Goal: Task Accomplishment & Management: Complete application form

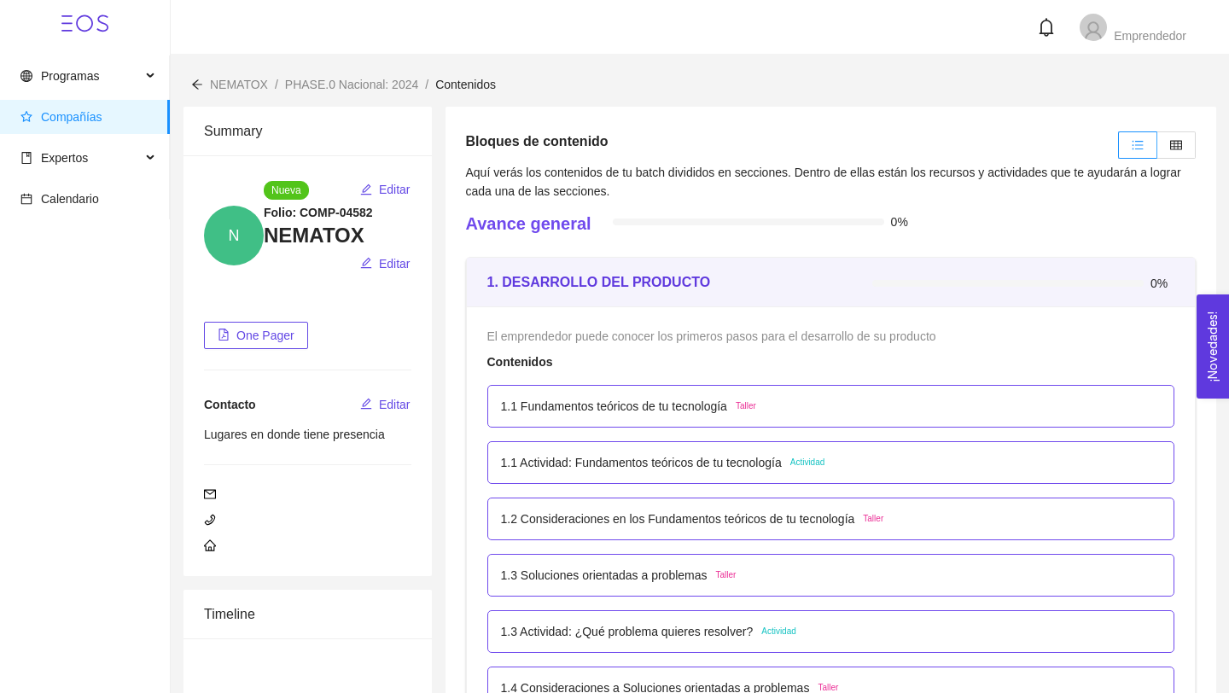
click at [546, 407] on p "1.1 Fundamentos teóricos de tu tecnología" at bounding box center [614, 406] width 226 height 19
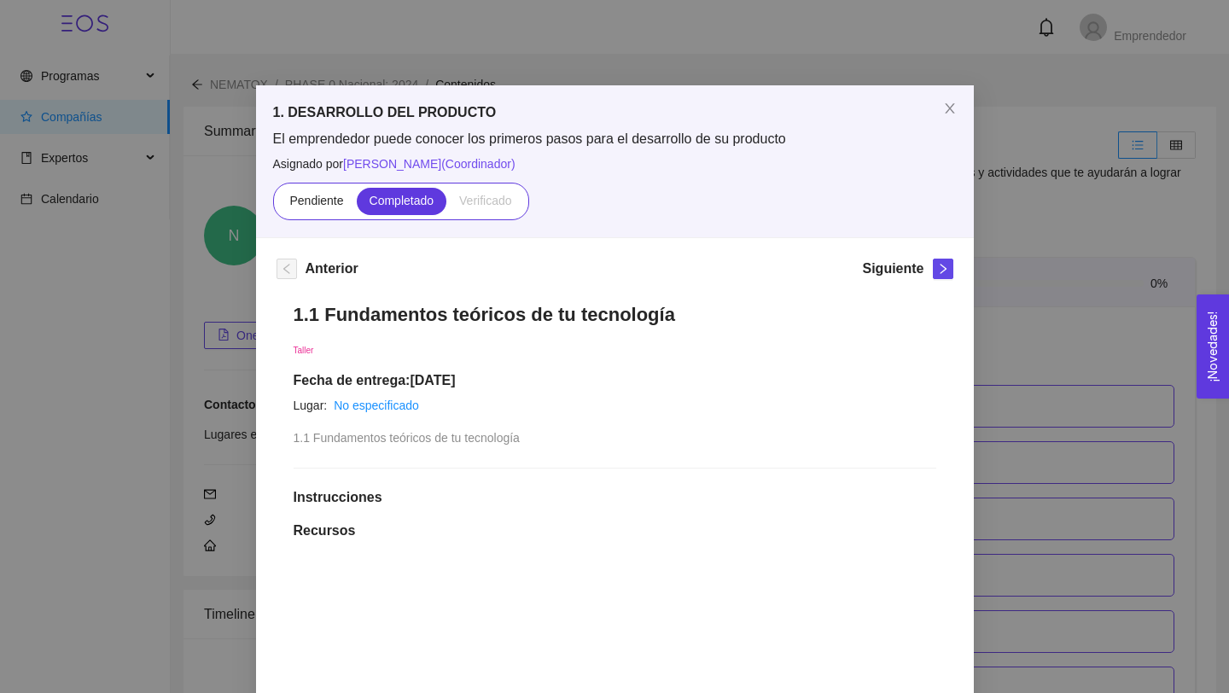
click at [491, 188] on label "Verificado" at bounding box center [485, 201] width 78 height 27
click at [949, 268] on span "right" at bounding box center [943, 269] width 19 height 12
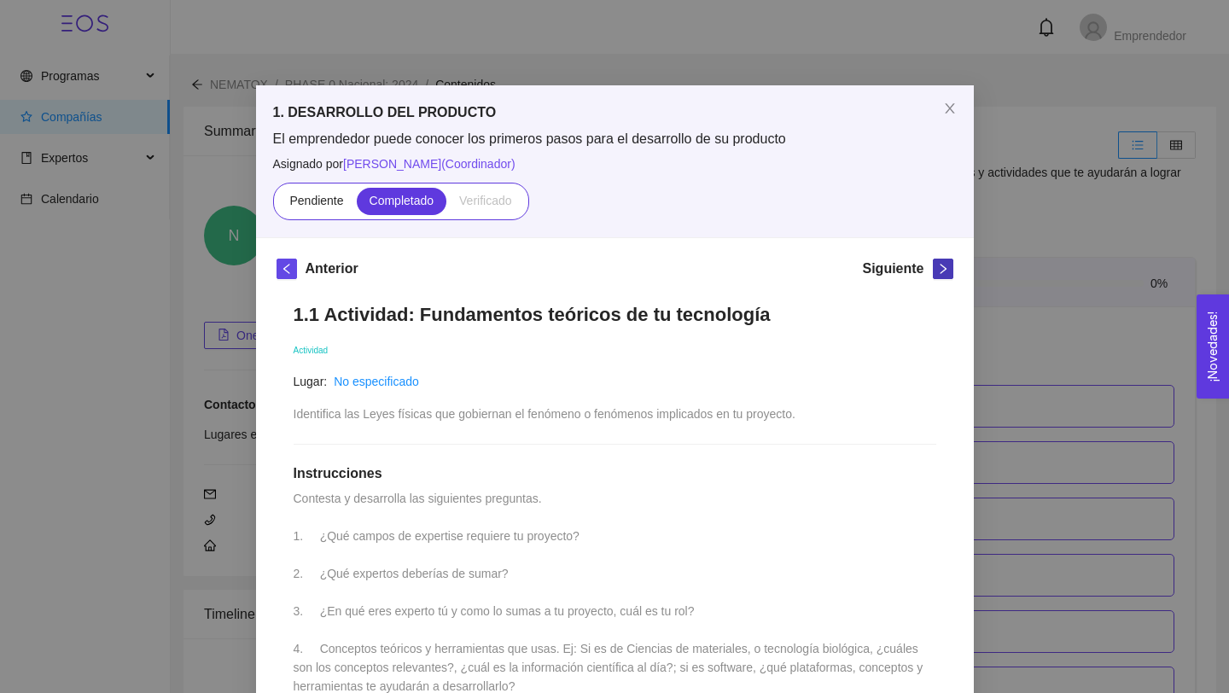
click at [947, 264] on icon "right" at bounding box center [943, 269] width 12 height 12
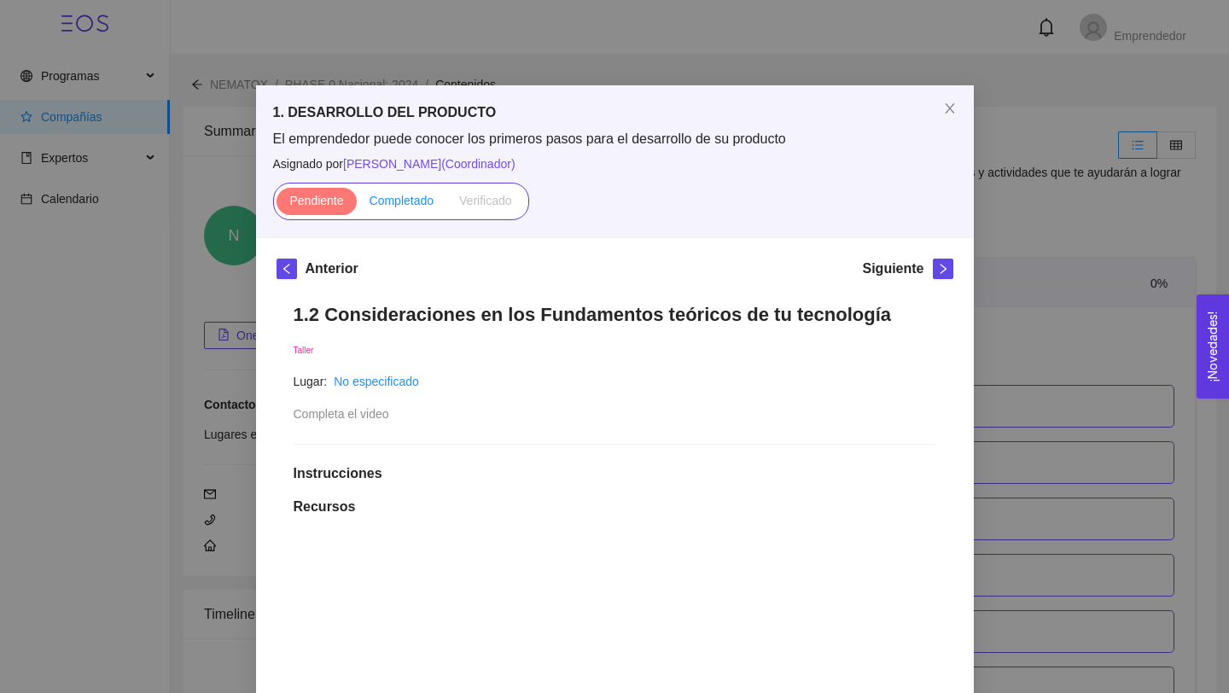
click at [371, 190] on label "Completado" at bounding box center [402, 201] width 90 height 27
click at [357, 205] on input "Completado" at bounding box center [357, 205] width 0 height 0
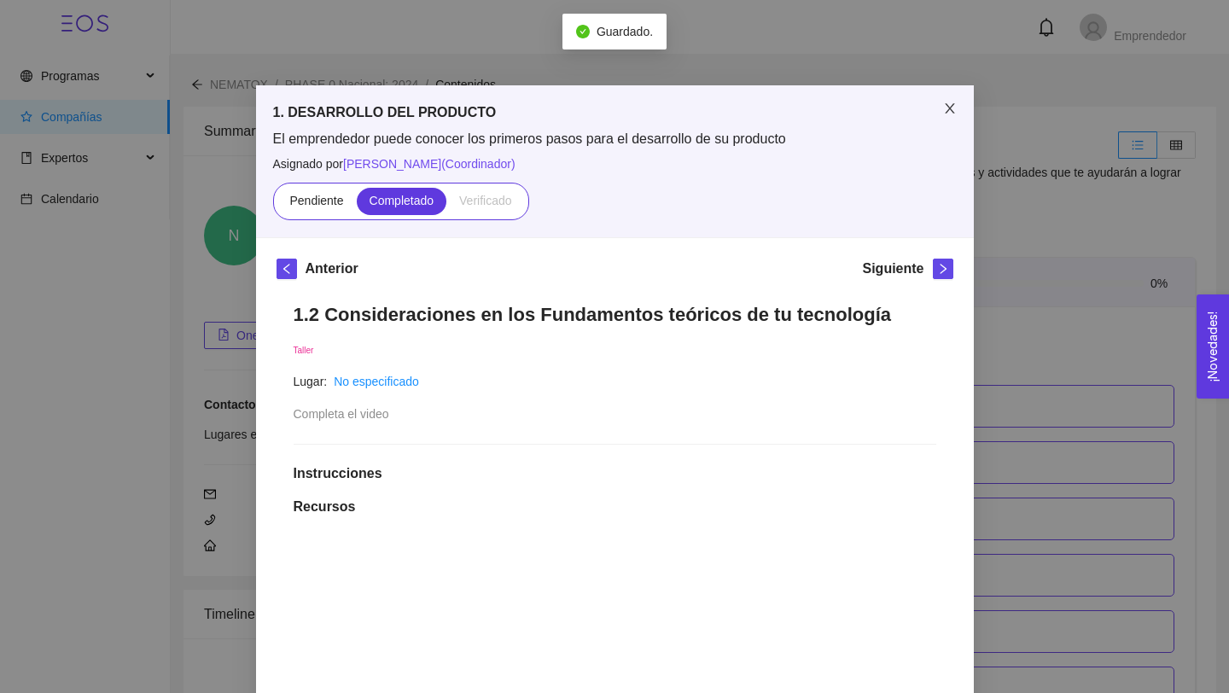
click at [948, 106] on icon "close" at bounding box center [949, 108] width 9 height 10
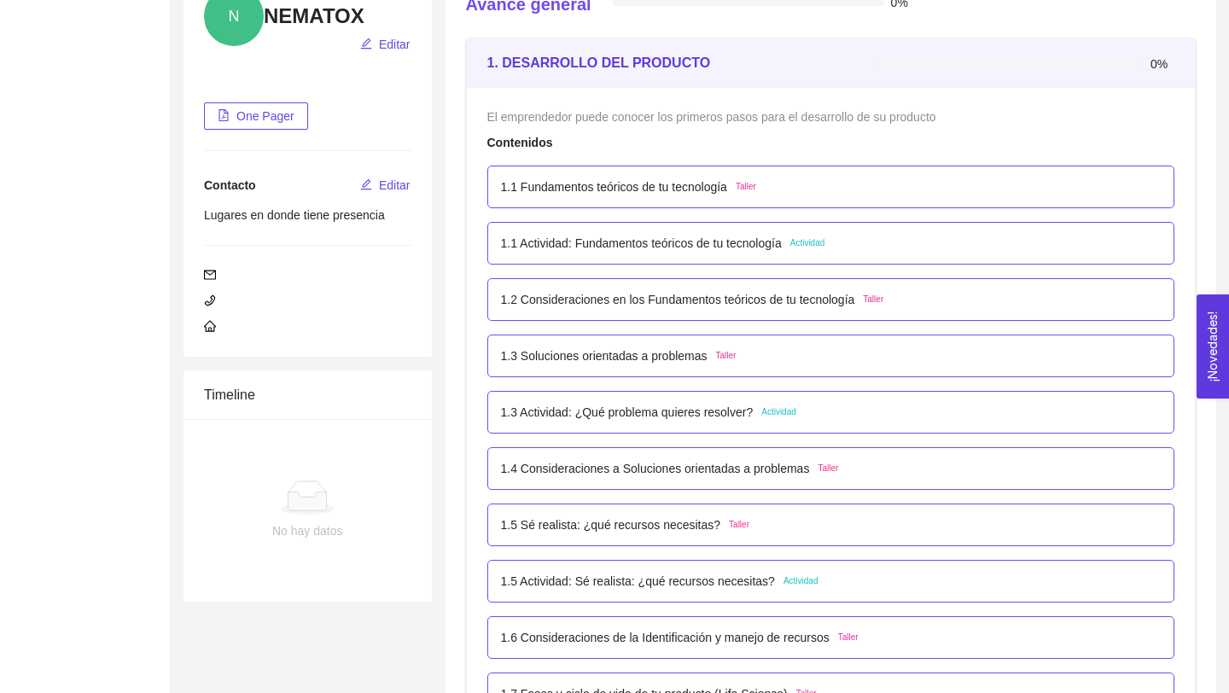
scroll to position [220, 0]
click at [615, 409] on p "1.3 Actividad: ¿Qué problema quieres resolver?" at bounding box center [627, 411] width 253 height 19
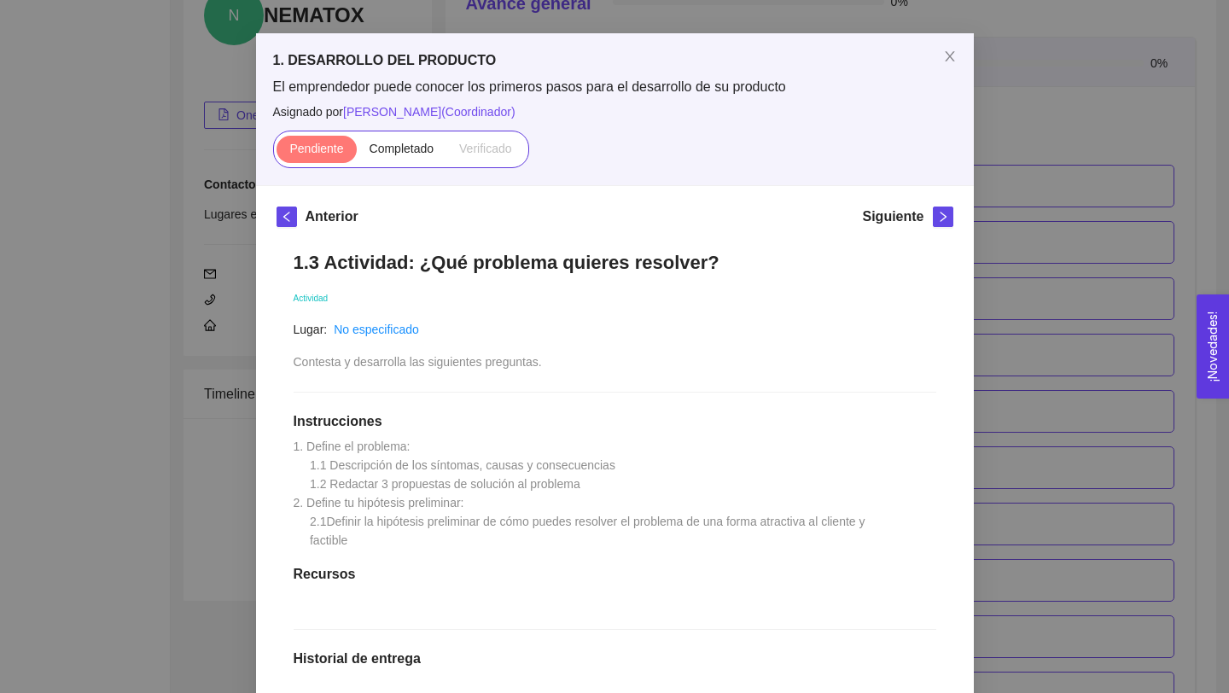
scroll to position [0, 0]
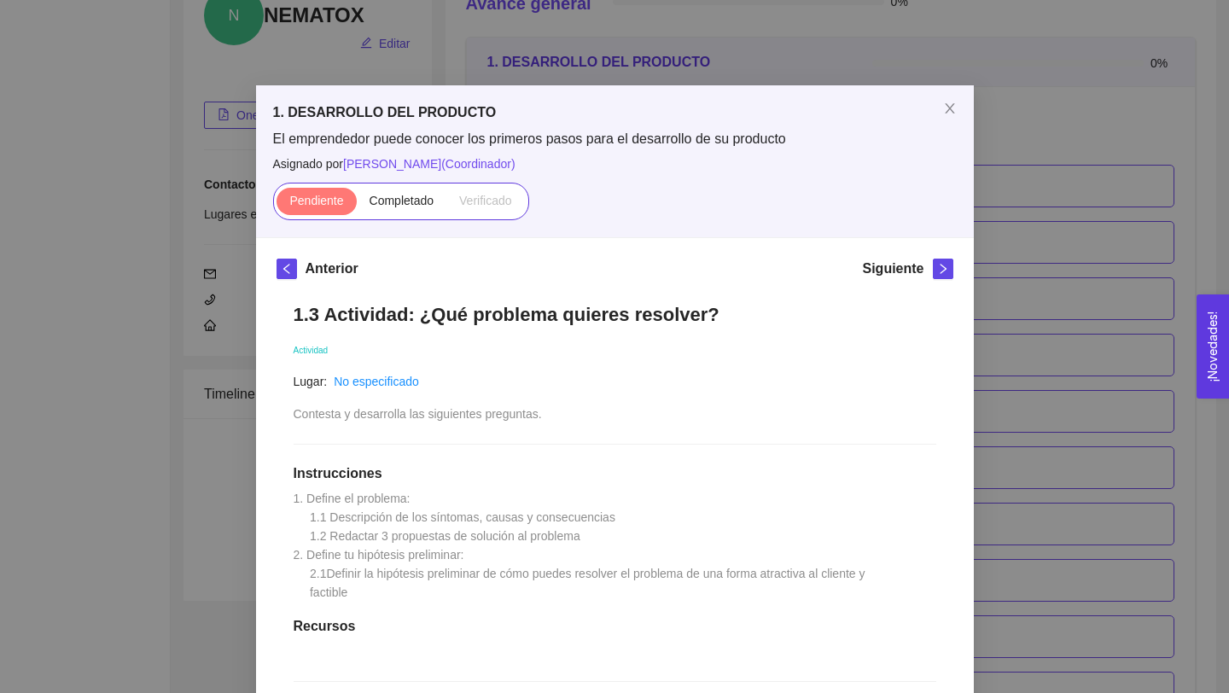
click at [960, 209] on div "1. DESARROLLO DEL PRODUCTO El emprendedor puede conocer los primeros pasos para…" at bounding box center [615, 161] width 718 height 152
click at [1001, 211] on div "1. DESARROLLO DEL PRODUCTO El emprendedor puede conocer los primeros pasos para…" at bounding box center [614, 346] width 1229 height 693
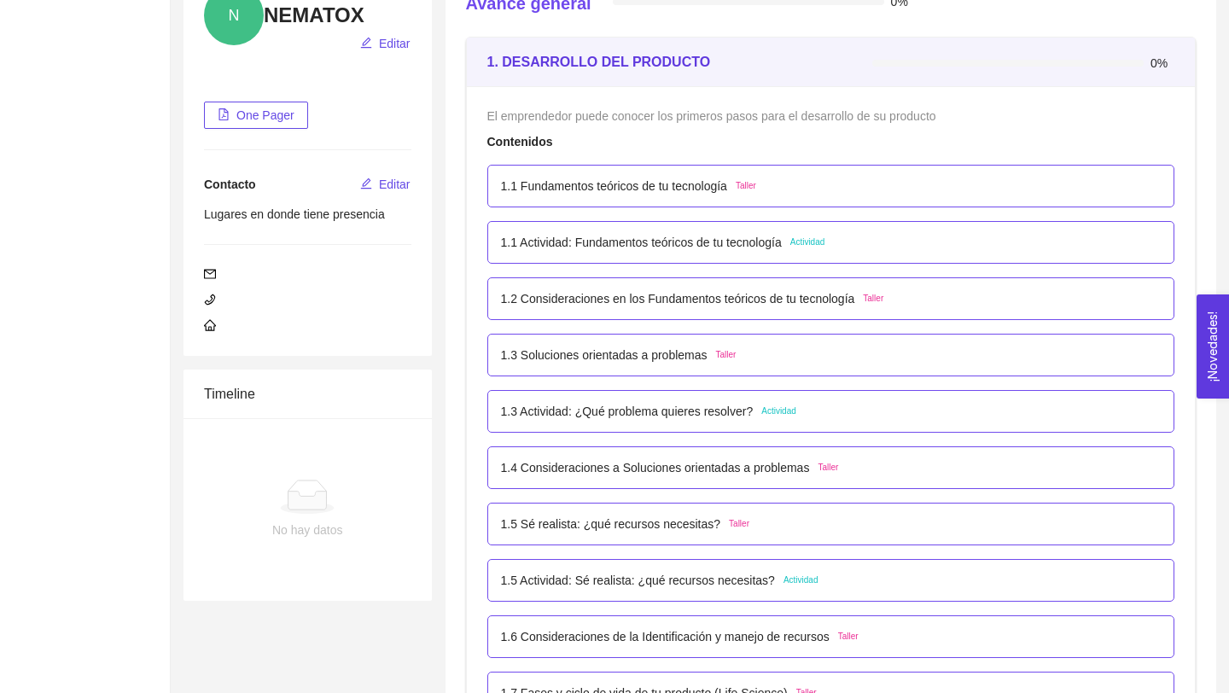
click at [634, 183] on p "1.1 Fundamentos teóricos de tu tecnología" at bounding box center [614, 186] width 226 height 19
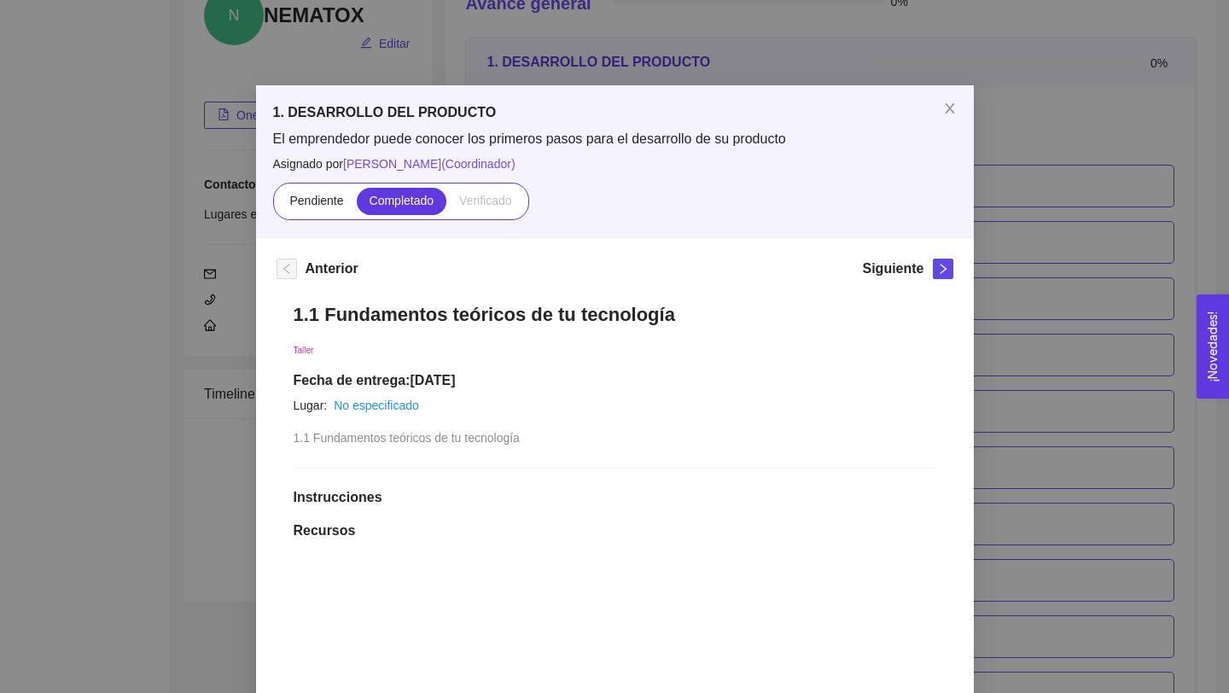
click at [1032, 212] on div "1. DESARROLLO DEL PRODUCTO El emprendedor puede conocer los primeros pasos para…" at bounding box center [614, 346] width 1229 height 693
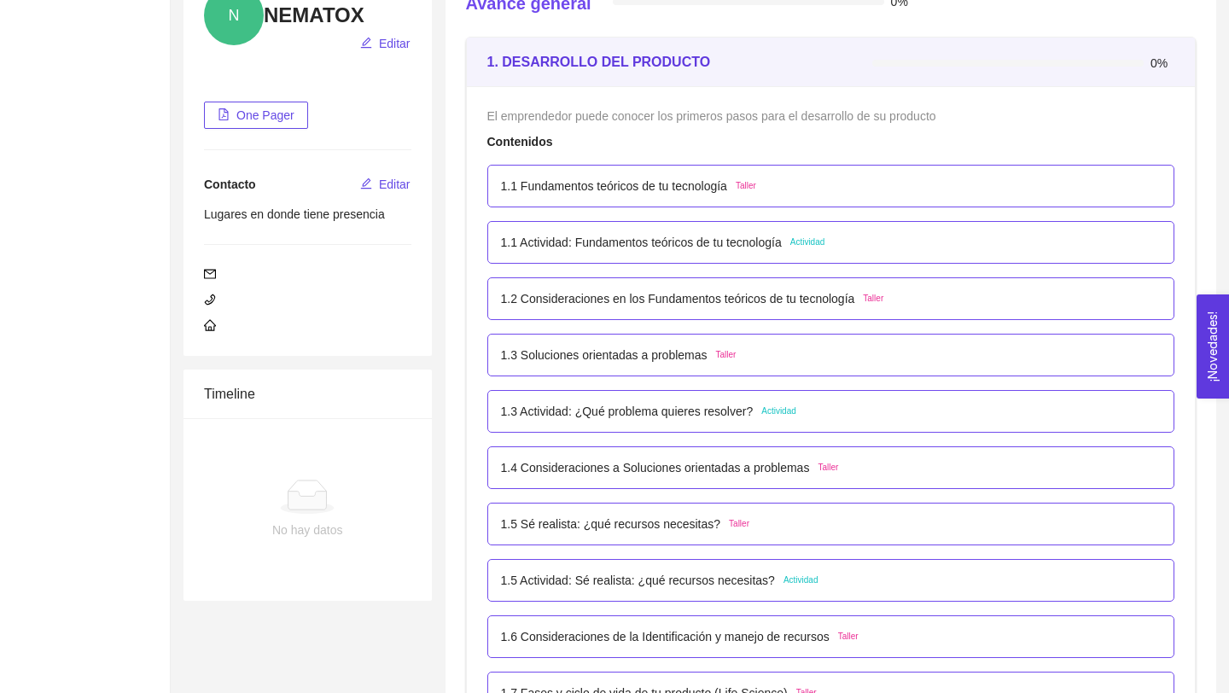
click at [691, 245] on p "1.1 Actividad: Fundamentos teóricos de tu tecnología" at bounding box center [641, 242] width 281 height 19
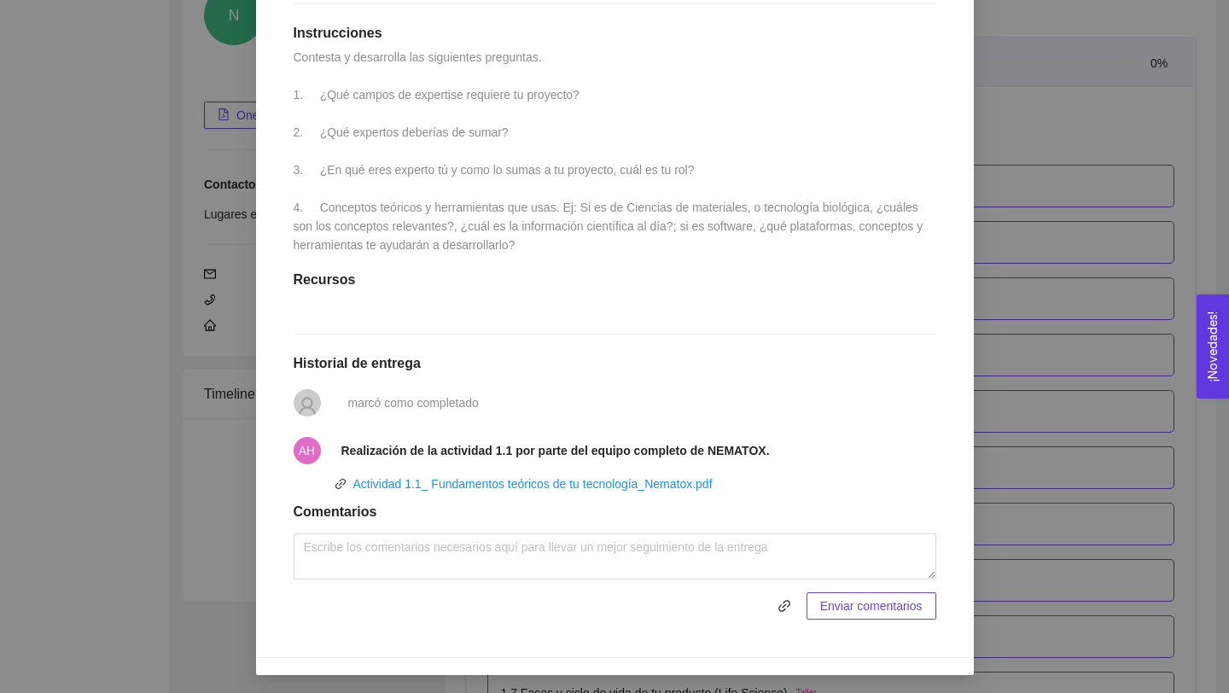
scroll to position [485, 0]
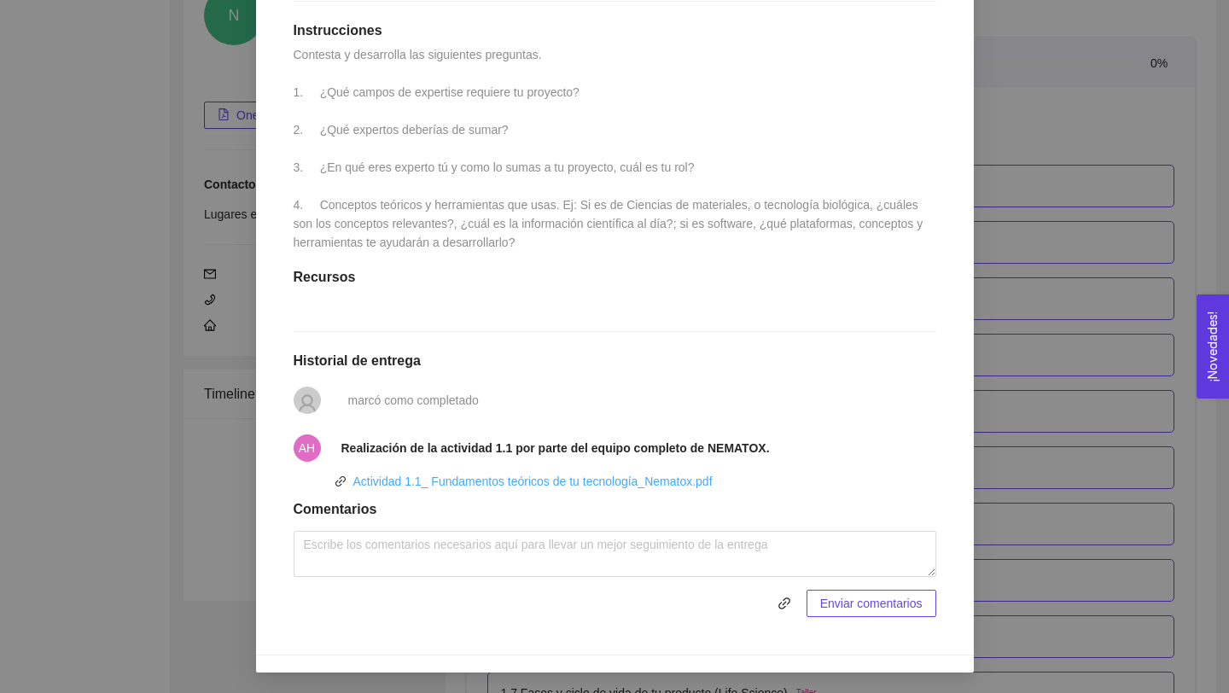
click at [531, 479] on link "Actividad 1.1_ Fundamentos teóricos de tu tecnología_Nematox.pdf" at bounding box center [532, 482] width 359 height 14
click at [999, 224] on div "1. DESARROLLO DEL PRODUCTO El emprendedor puede conocer los primeros pasos para…" at bounding box center [614, 346] width 1229 height 693
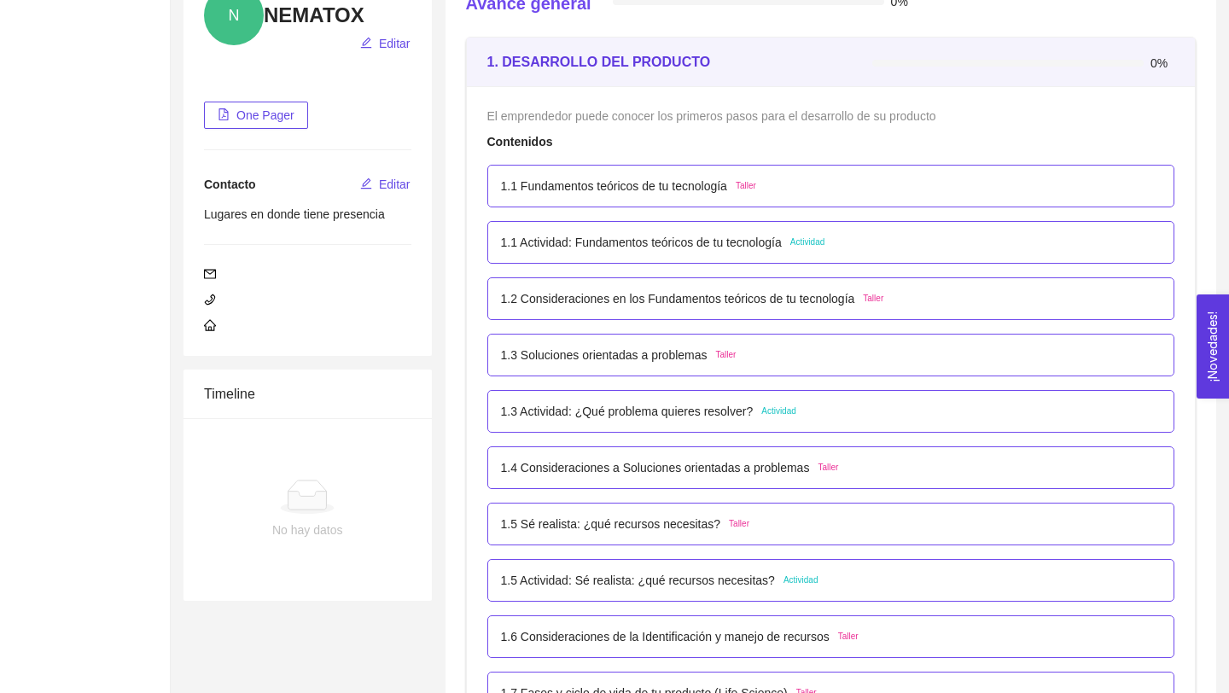
click at [611, 400] on div "1.3 Actividad: ¿Qué problema quieres resolver? Actividad" at bounding box center [831, 411] width 688 height 43
click at [586, 417] on p "1.3 Actividad: ¿Qué problema quieres resolver?" at bounding box center [627, 411] width 253 height 19
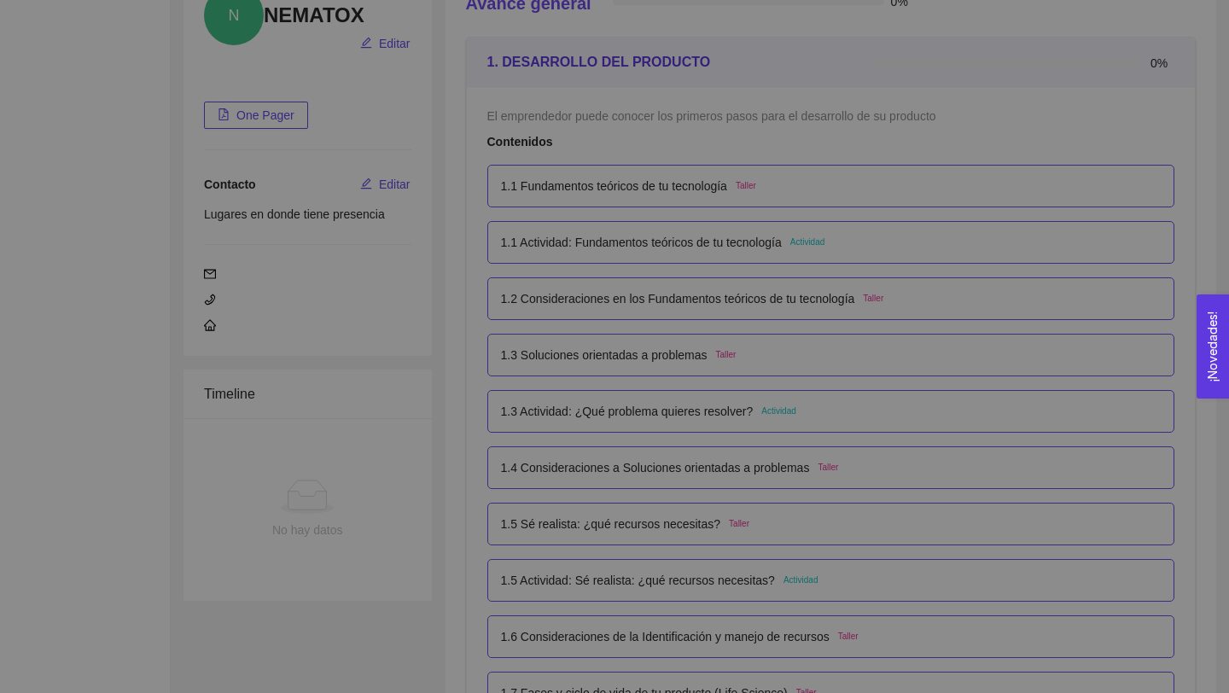
scroll to position [0, 0]
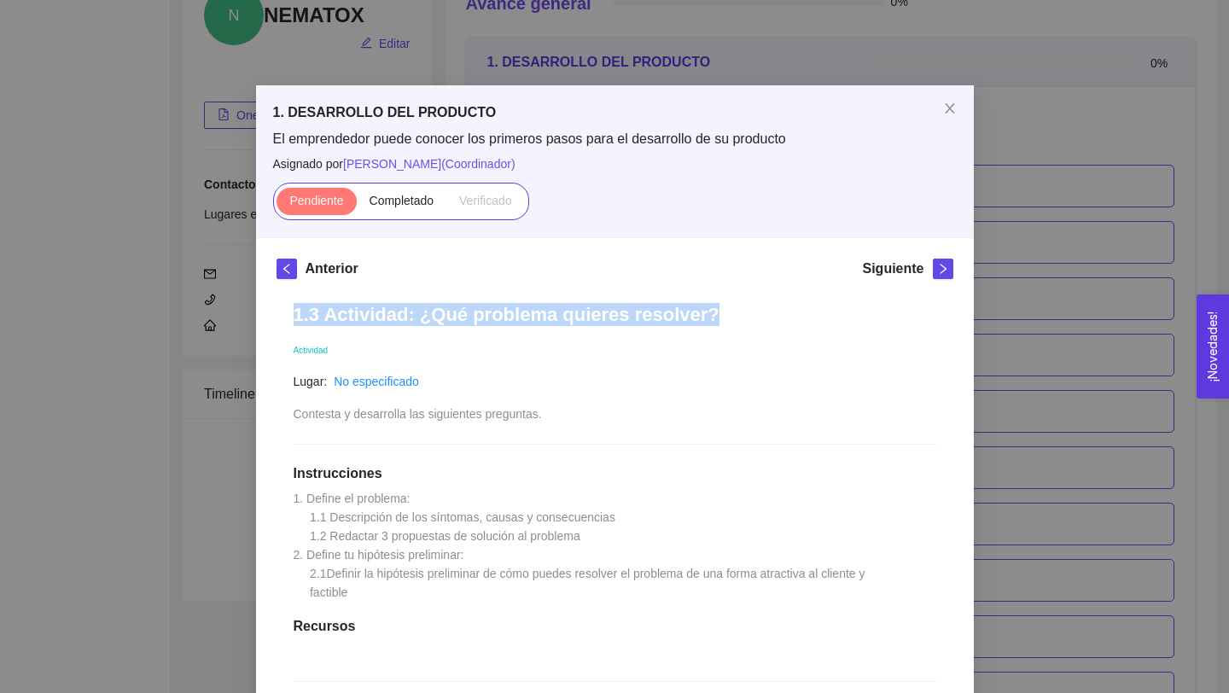
drag, startPoint x: 295, startPoint y: 312, endPoint x: 709, endPoint y: 307, distance: 414.9
click at [712, 312] on h1 "1.3 Actividad: ¿Qué problema quieres resolver?" at bounding box center [615, 314] width 643 height 23
copy h1 "1.3 Actividad: ¿Qué problema quieres resolver?"
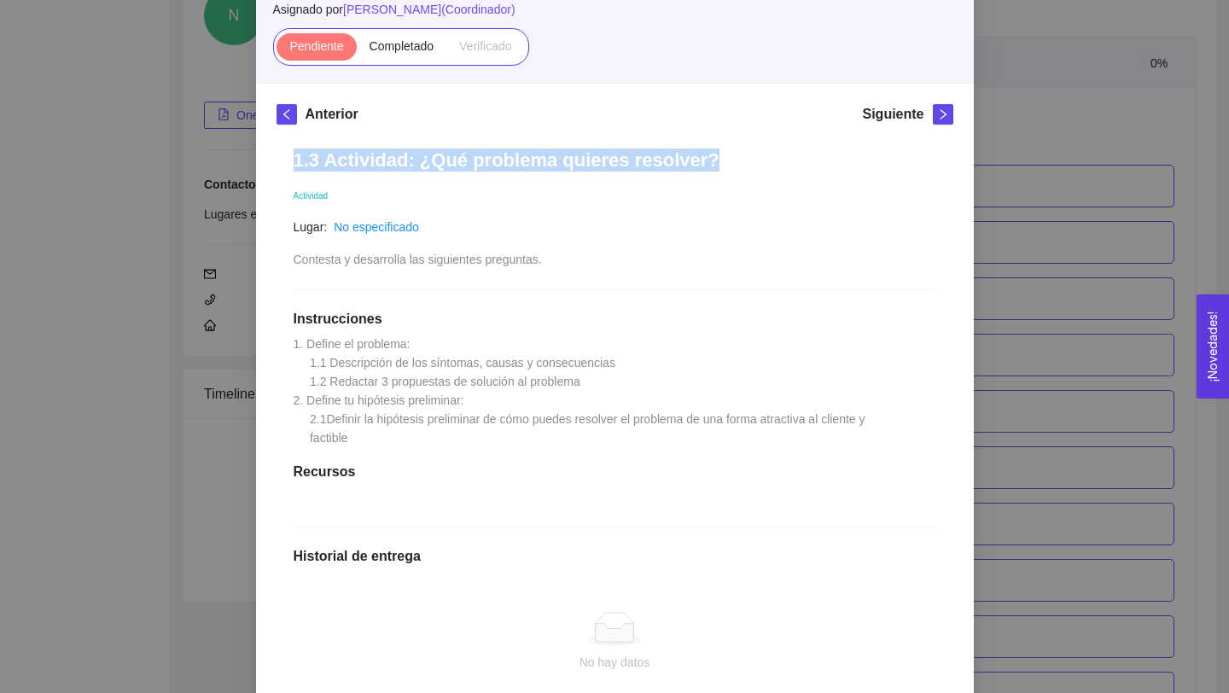
scroll to position [155, 0]
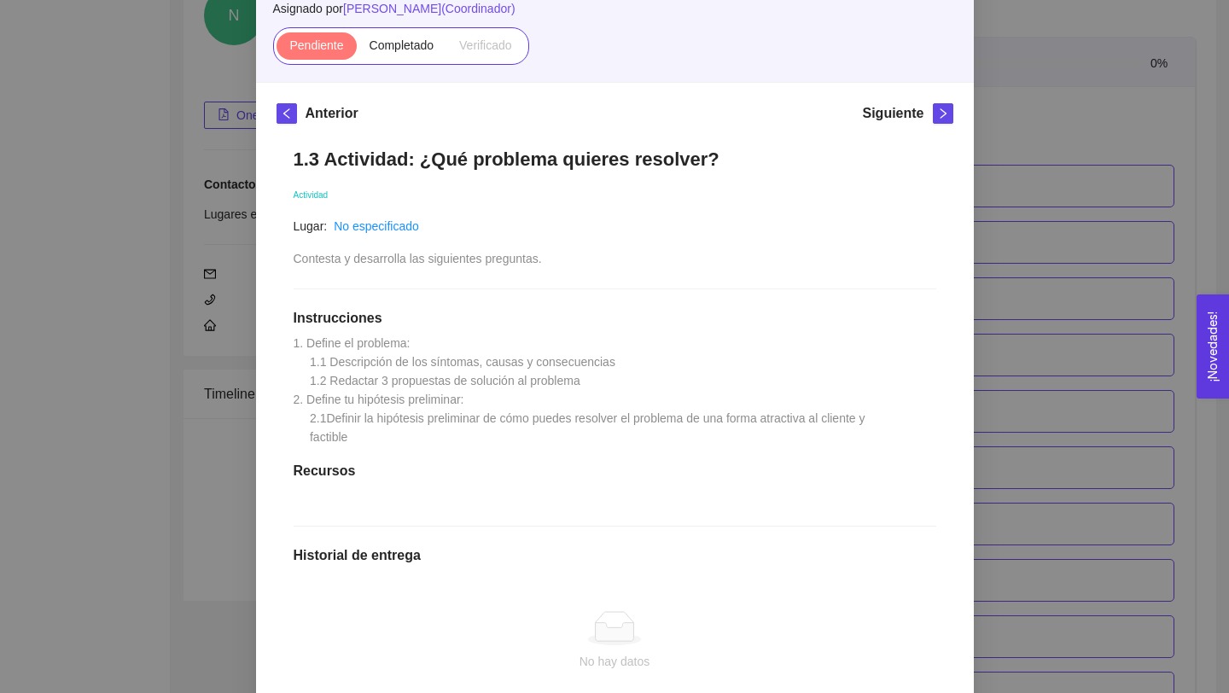
click at [396, 441] on div "1.3 Actividad: ¿Qué problema quieres resolver? Actividad Lugar: No especificado…" at bounding box center [615, 488] width 677 height 715
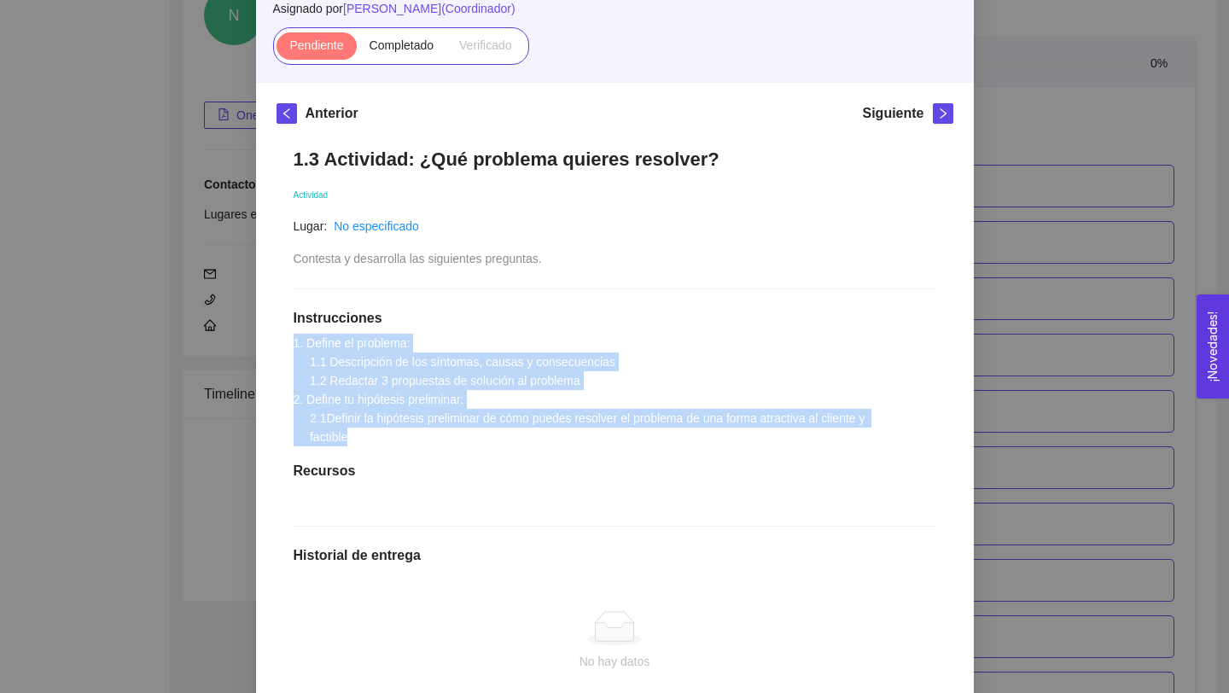
drag, startPoint x: 382, startPoint y: 437, endPoint x: 283, endPoint y: 341, distance: 138.2
click at [283, 341] on div "1.3 Actividad: ¿Qué problema quieres resolver? Actividad Lugar: No especificado…" at bounding box center [615, 488] width 677 height 715
copy span "1. Define el problema: 1.1 Descripción de los síntomas, causas y consecuencias …"
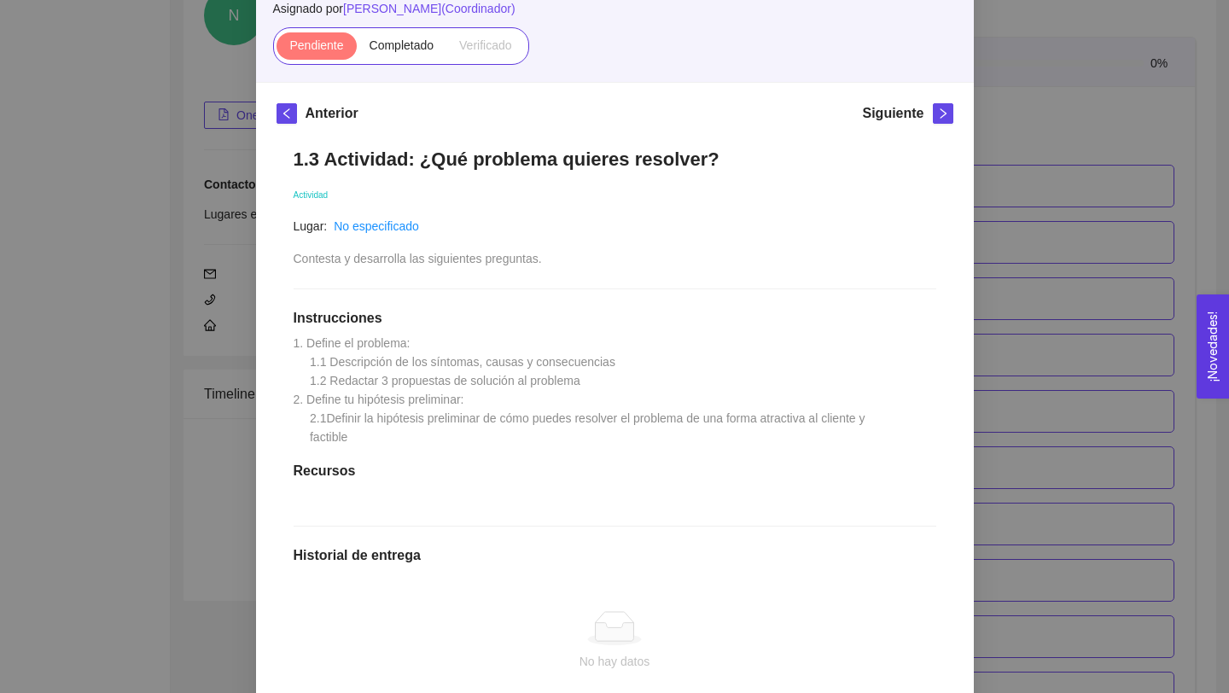
click at [1070, 195] on div "1. DESARROLLO DEL PRODUCTO El emprendedor puede conocer los primeros pasos para…" at bounding box center [614, 346] width 1229 height 693
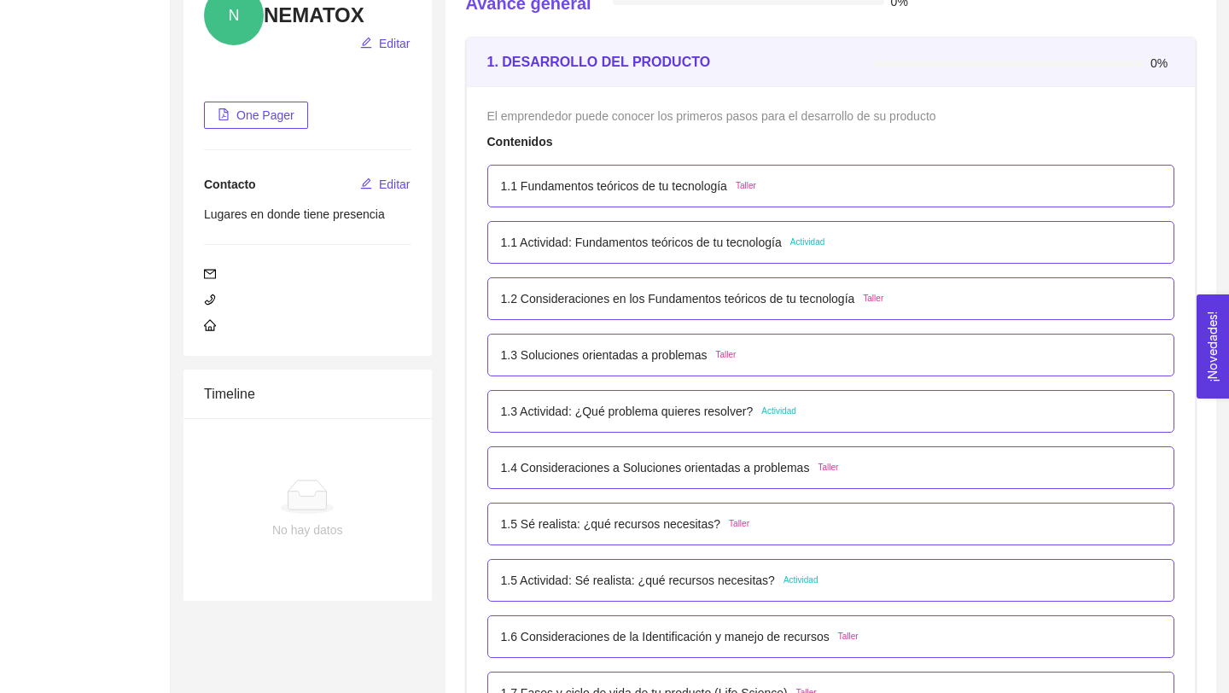
click at [557, 353] on p "1.3 Soluciones orientadas a problemas" at bounding box center [604, 355] width 207 height 19
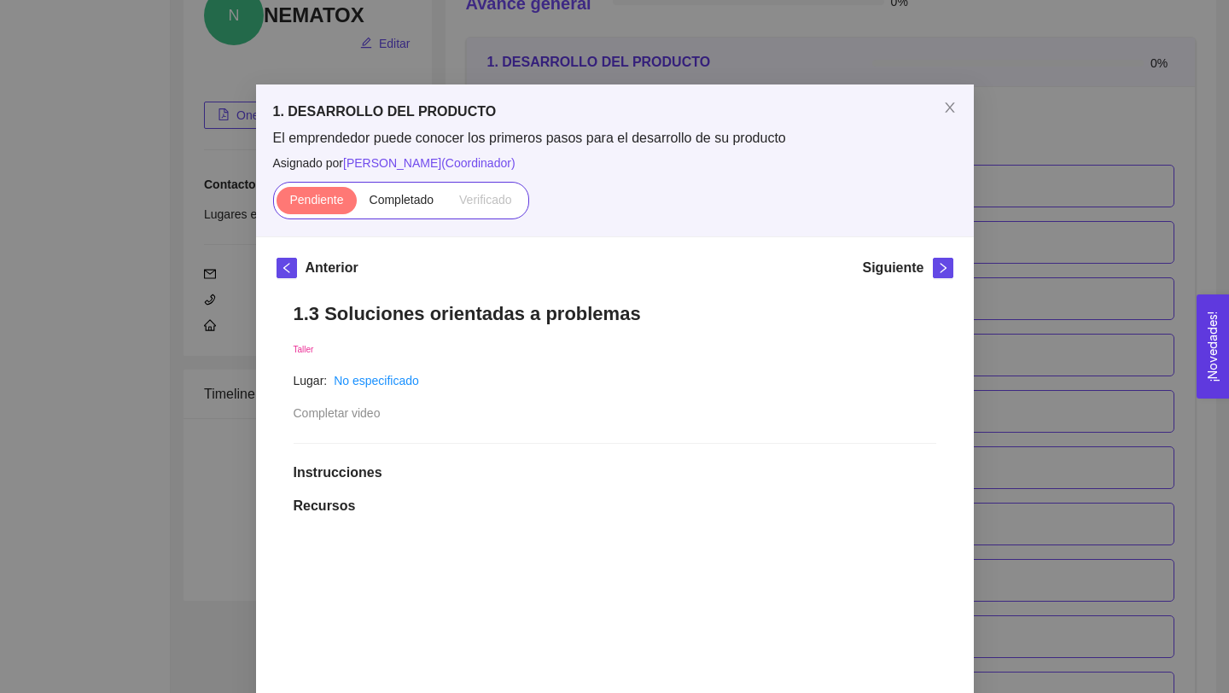
scroll to position [0, 0]
click at [396, 184] on div "Pendiente Completado Verificado" at bounding box center [401, 202] width 256 height 38
click at [400, 196] on span "Completado" at bounding box center [402, 201] width 65 height 14
click at [357, 205] on input "Completado" at bounding box center [357, 205] width 0 height 0
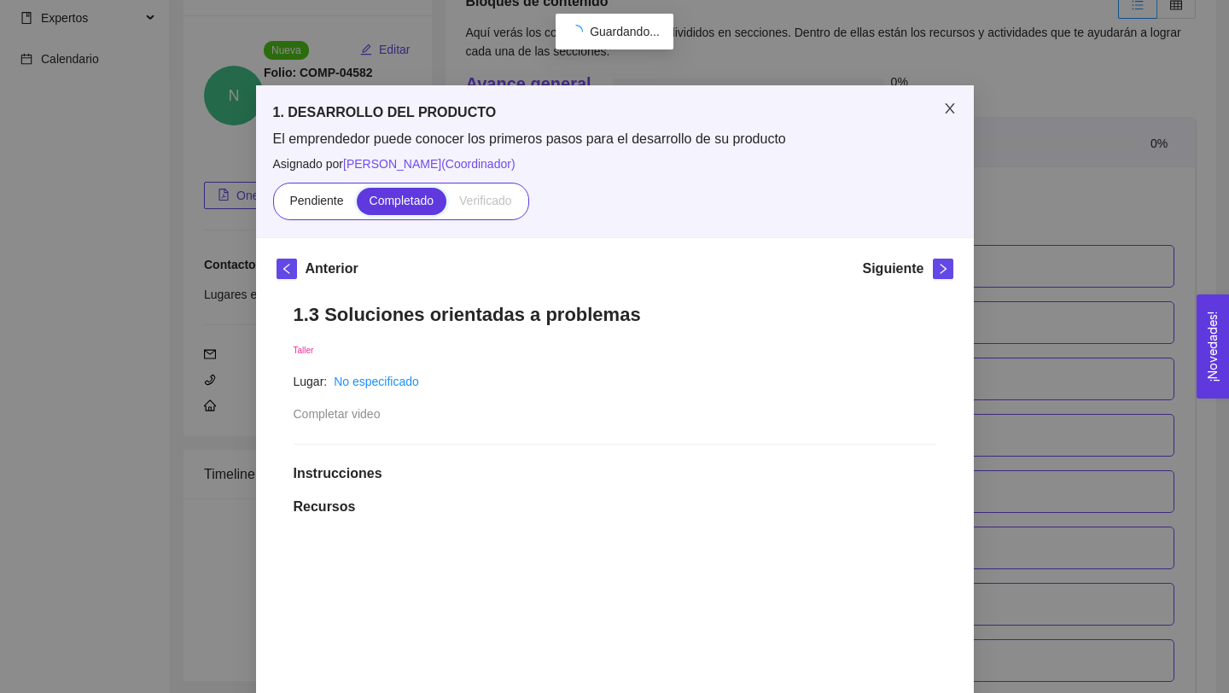
scroll to position [220, 0]
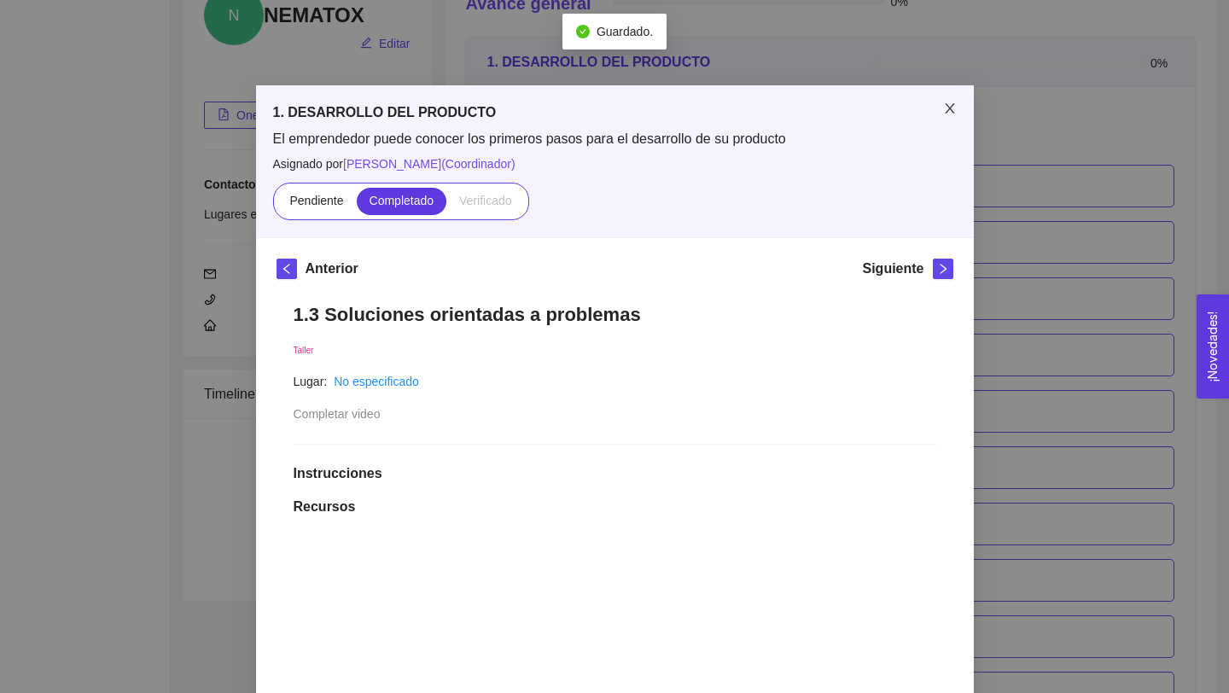
click at [954, 109] on icon "close" at bounding box center [950, 109] width 14 height 14
